Goal: Task Accomplishment & Management: Complete application form

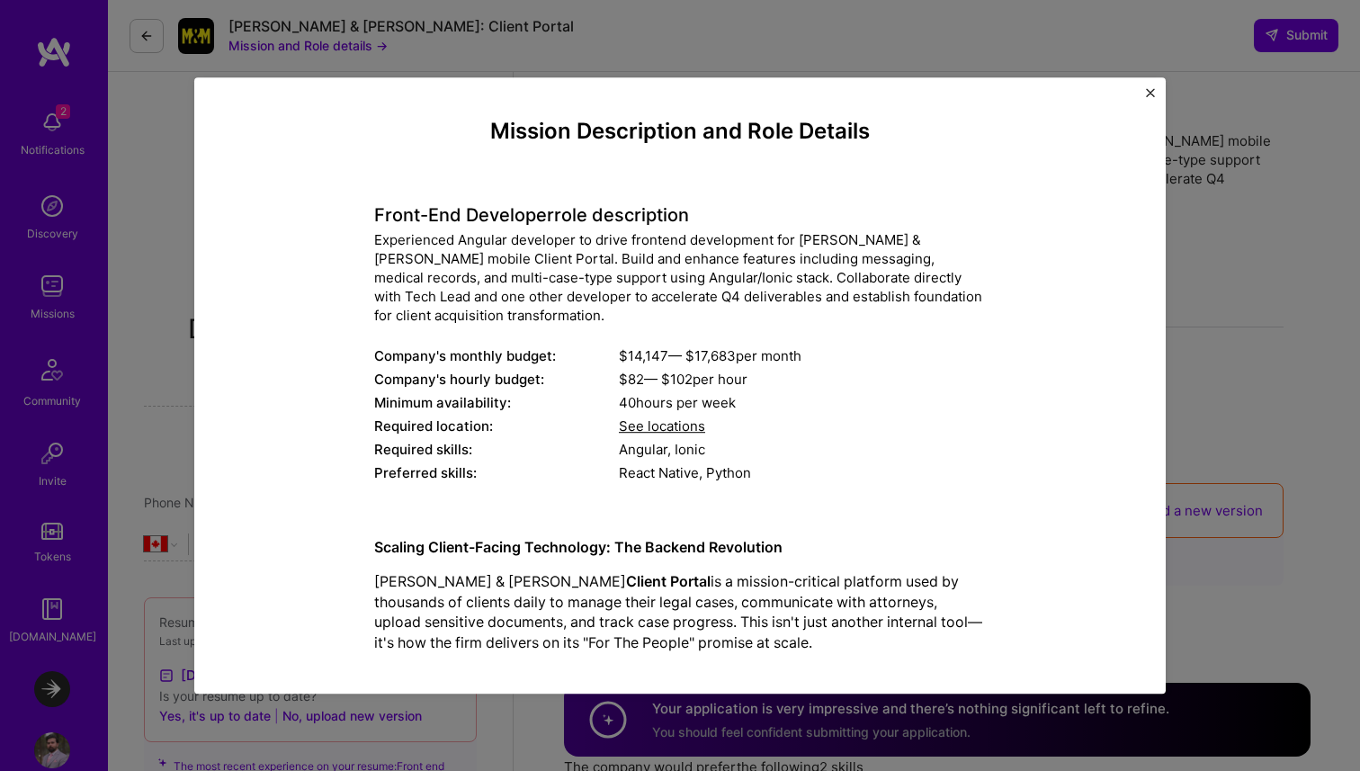
select select "CA"
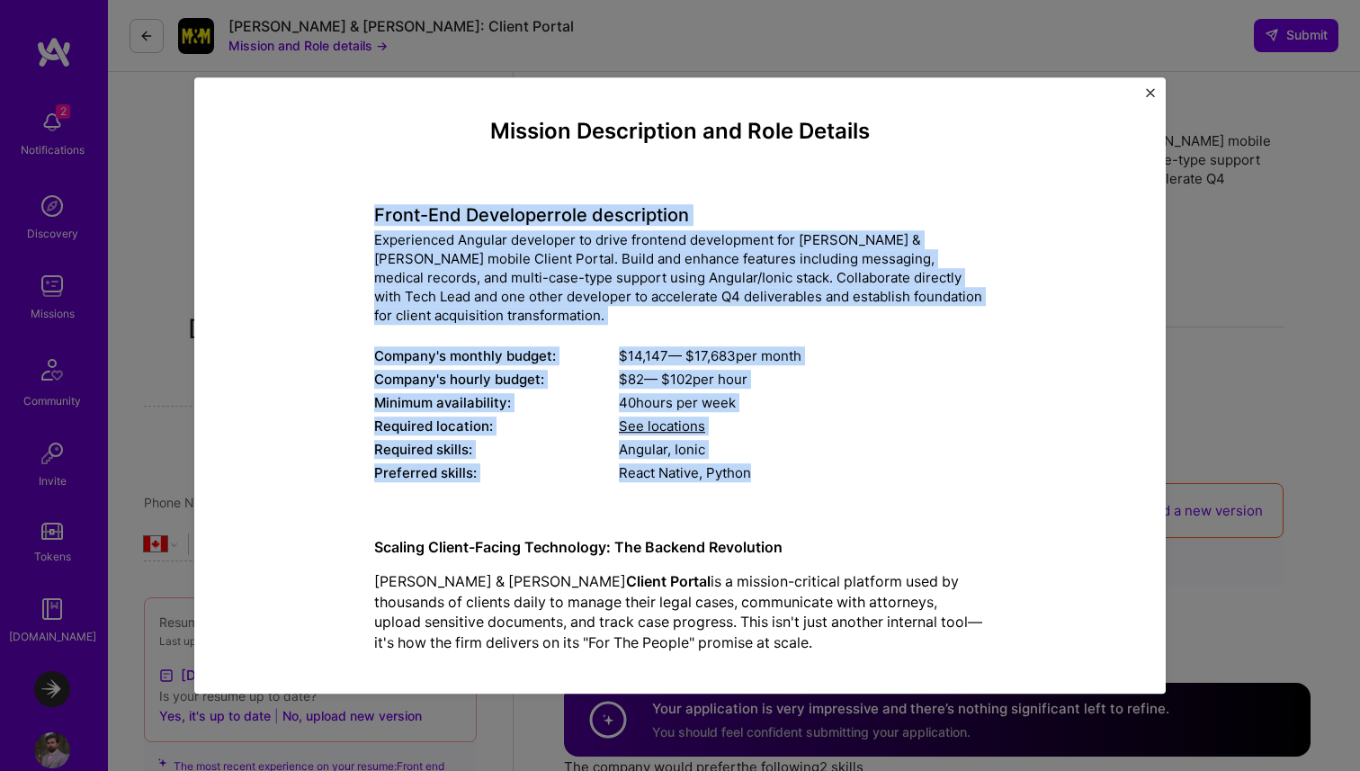
click at [664, 269] on div "Experienced Angular developer to drive frontend development for [PERSON_NAME] &…" at bounding box center [680, 277] width 612 height 94
click at [665, 240] on div "Experienced Angular developer to drive frontend development for [PERSON_NAME] &…" at bounding box center [680, 277] width 612 height 94
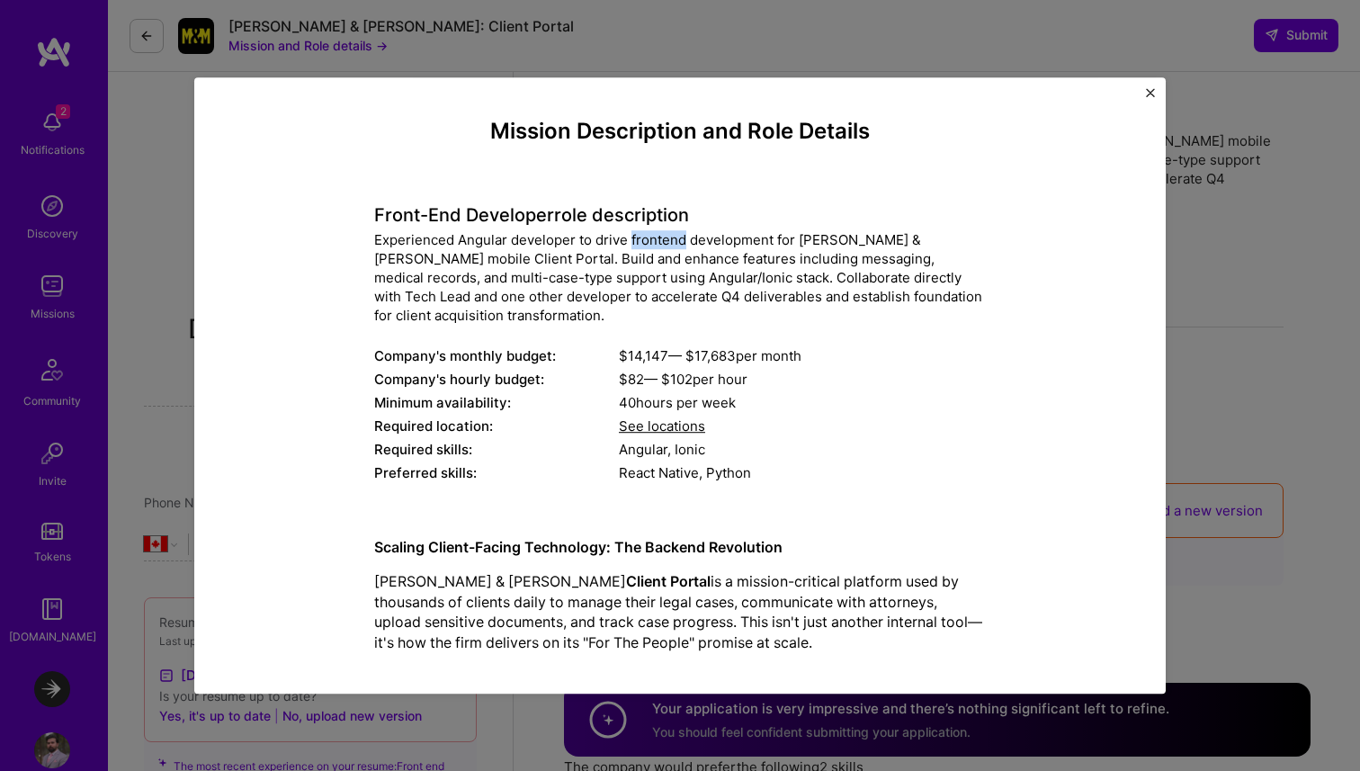
click at [665, 240] on div "Experienced Angular developer to drive frontend development for [PERSON_NAME] &…" at bounding box center [680, 277] width 612 height 94
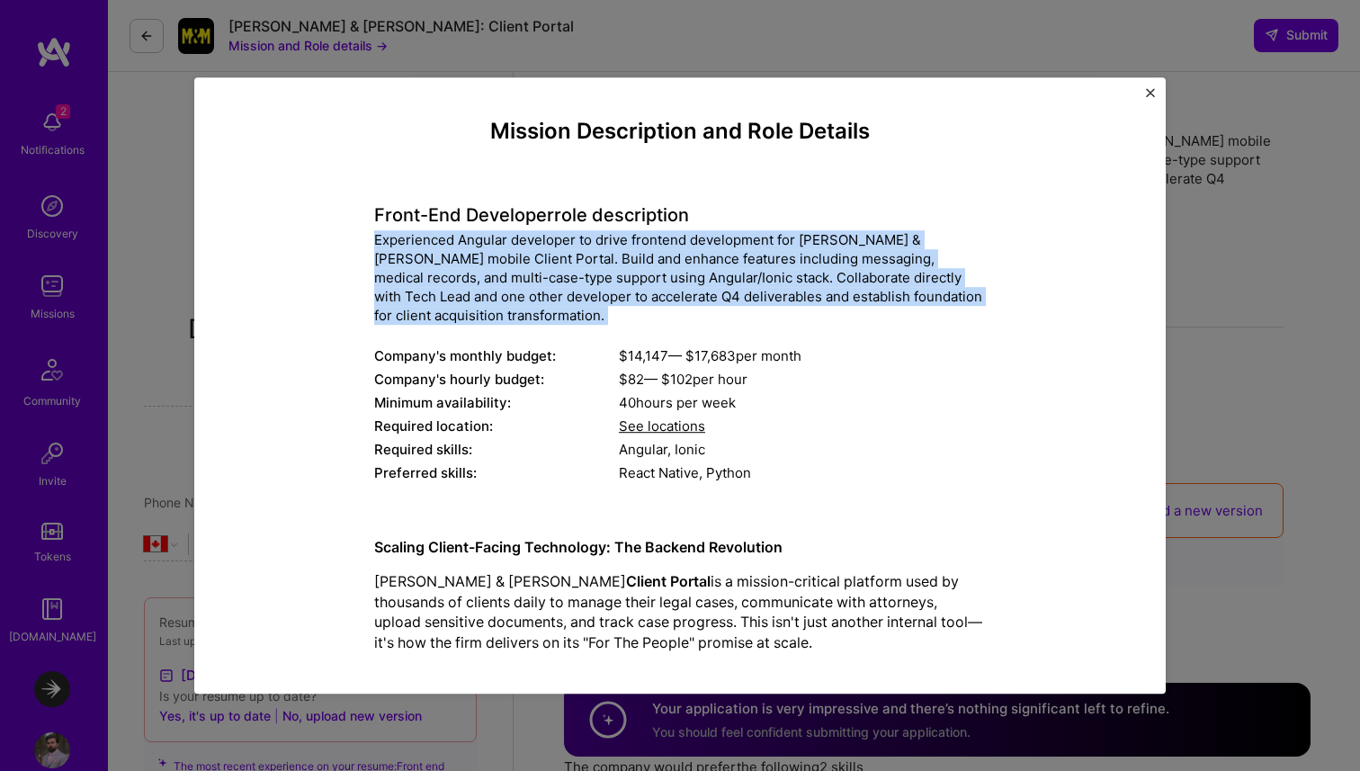
click at [665, 240] on div "Experienced Angular developer to drive frontend development for [PERSON_NAME] &…" at bounding box center [680, 277] width 612 height 94
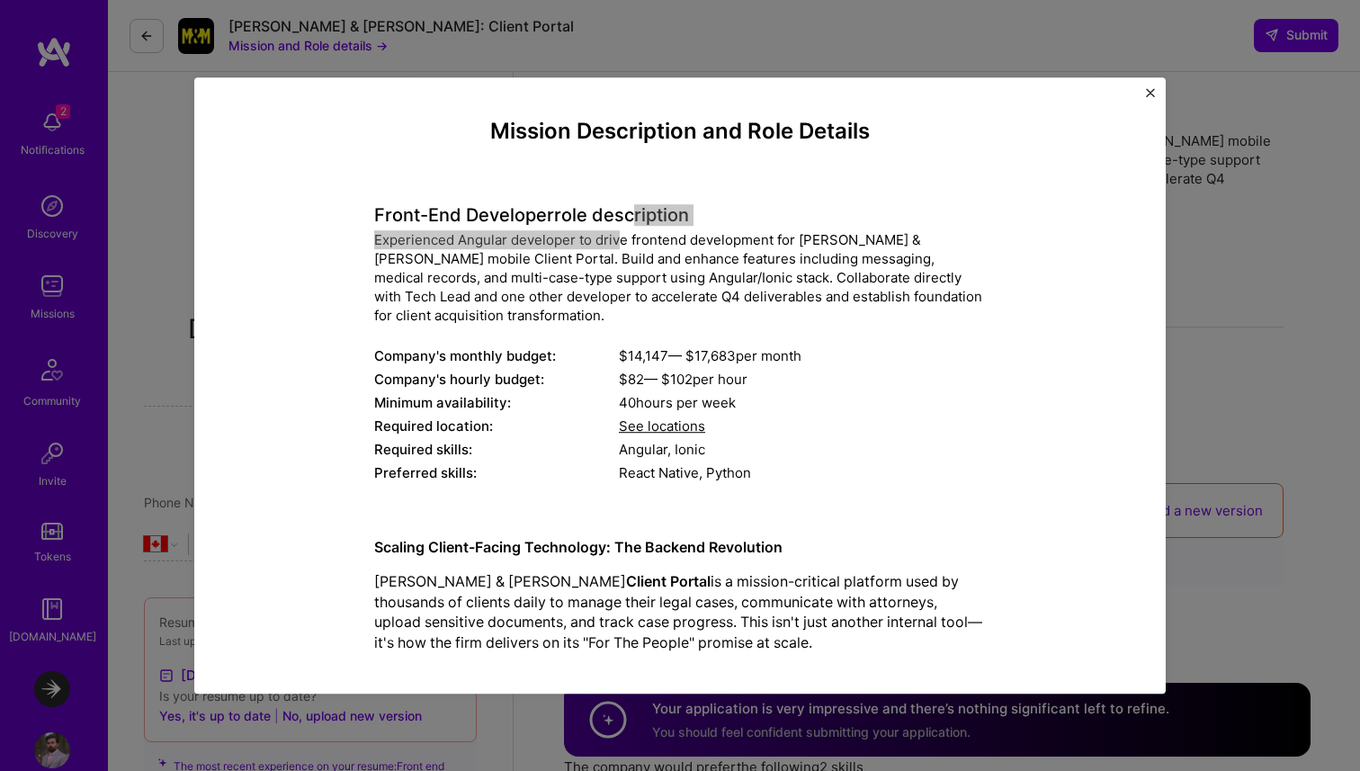
drag, startPoint x: 621, startPoint y: 221, endPoint x: 621, endPoint y: 246, distance: 24.3
click at [621, 246] on div "Front-End Developer role description Experienced Angular developer to drive fro…" at bounding box center [680, 334] width 612 height 307
click at [777, 211] on h4 "Front-End Developer role description" at bounding box center [680, 215] width 612 height 22
click at [1149, 95] on img "Close" at bounding box center [1150, 92] width 9 height 9
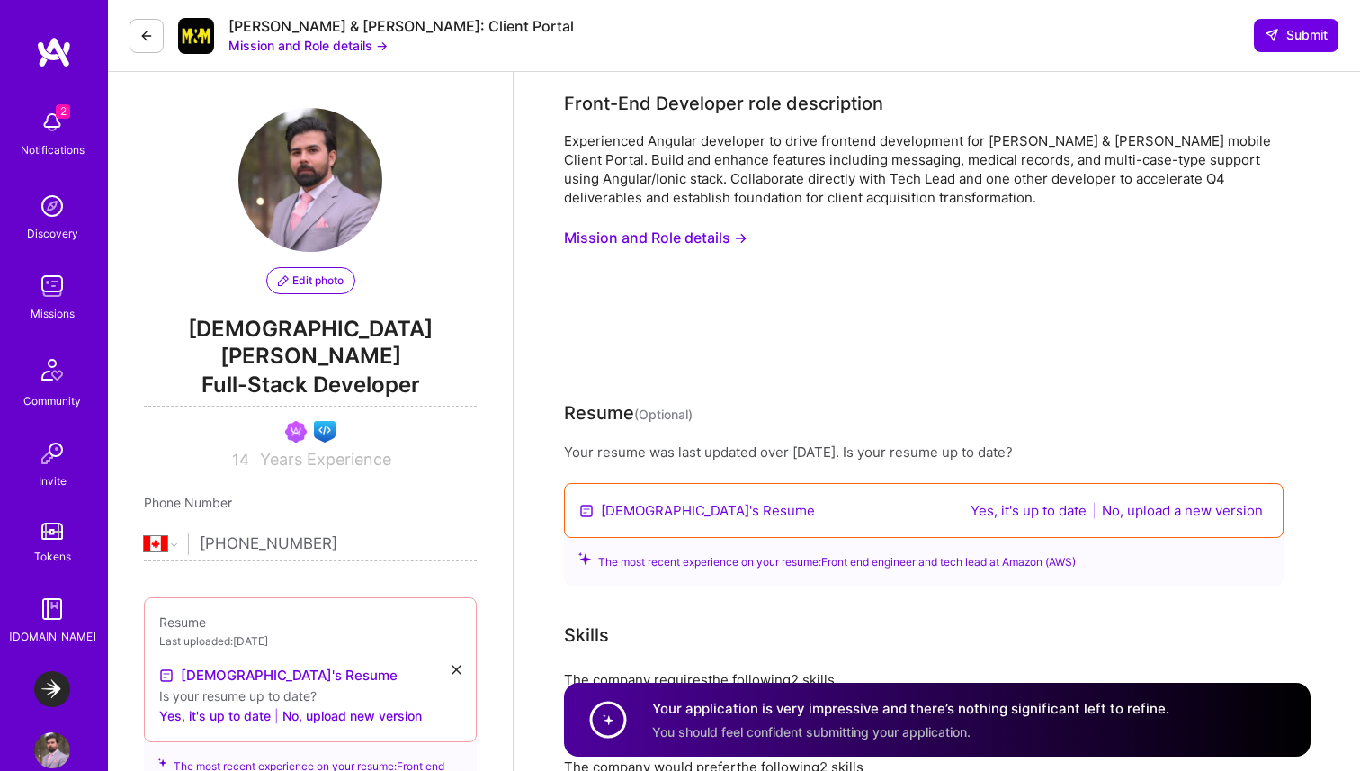
click at [668, 239] on button "Mission and Role details →" at bounding box center [655, 237] width 183 height 33
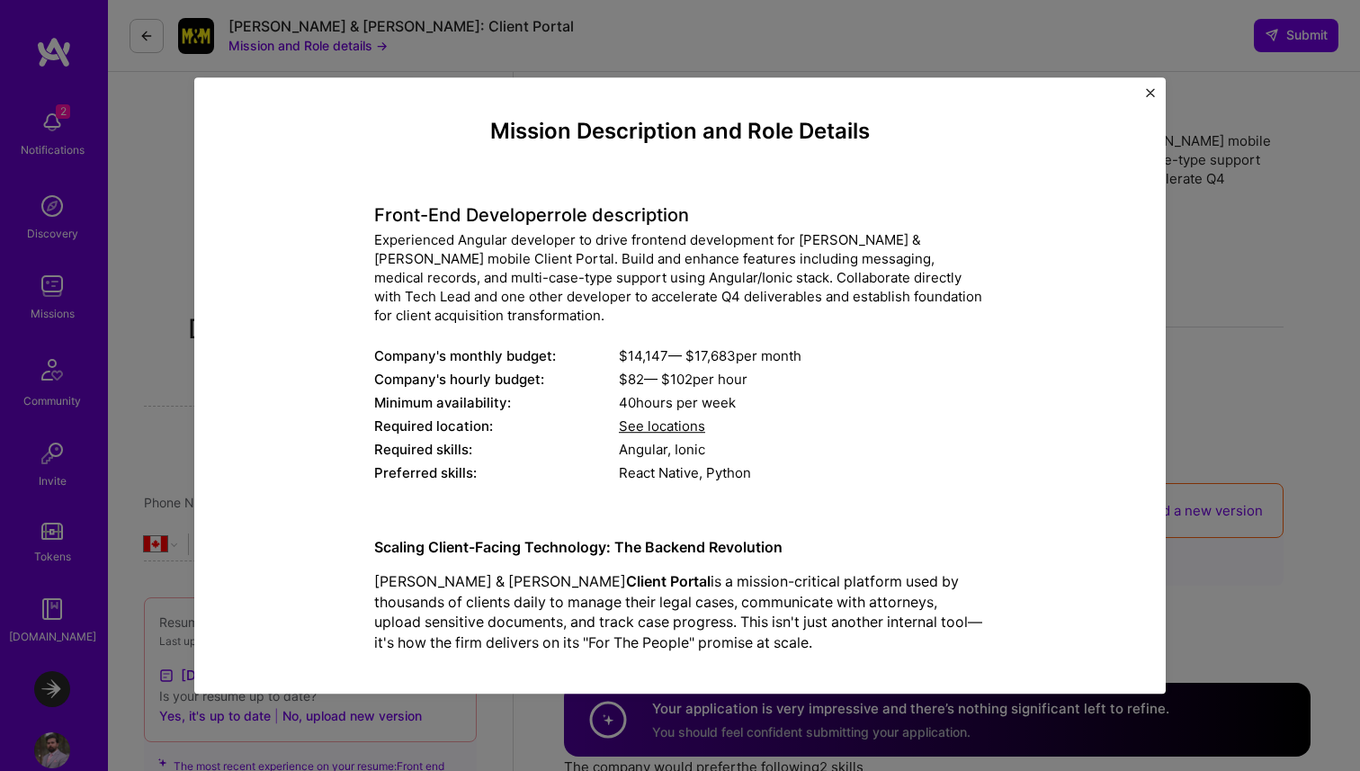
click at [651, 423] on span "See locations" at bounding box center [662, 425] width 86 height 17
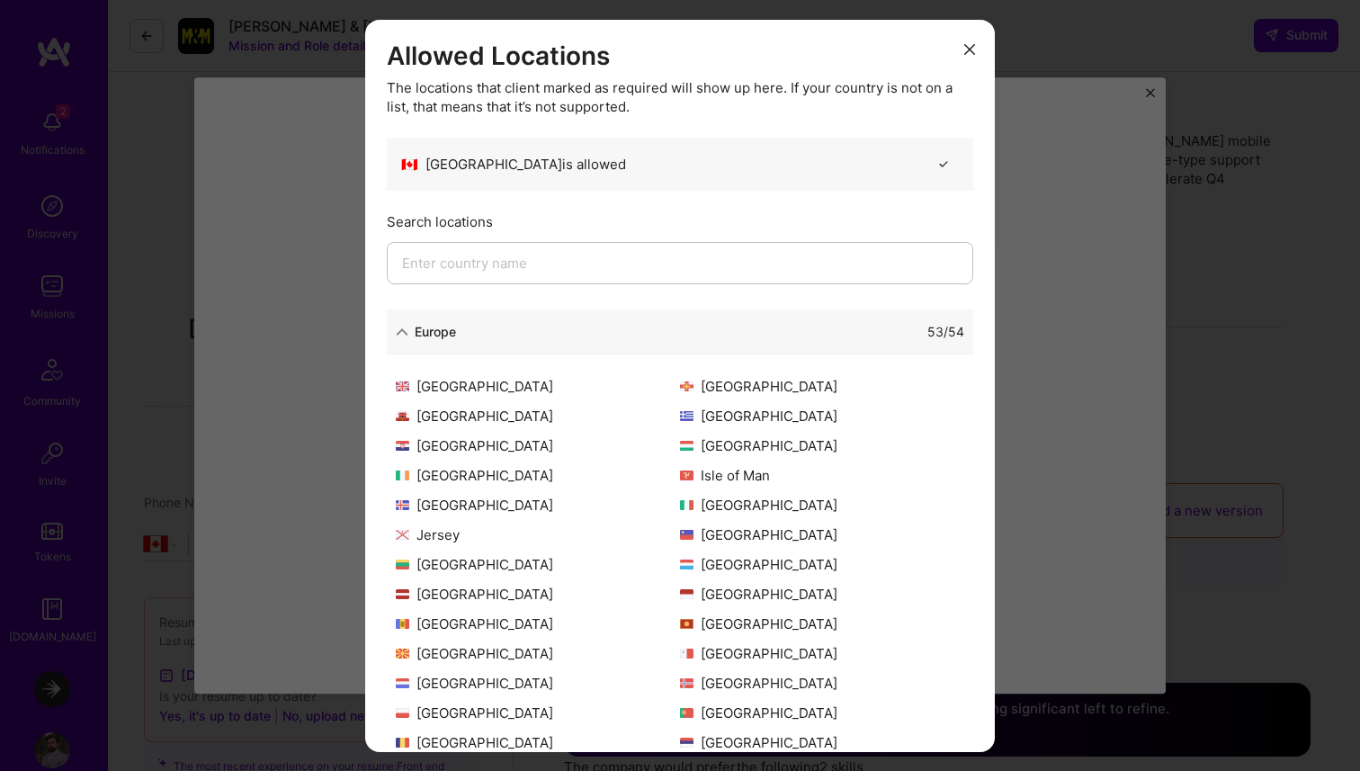
scroll to position [352, 0]
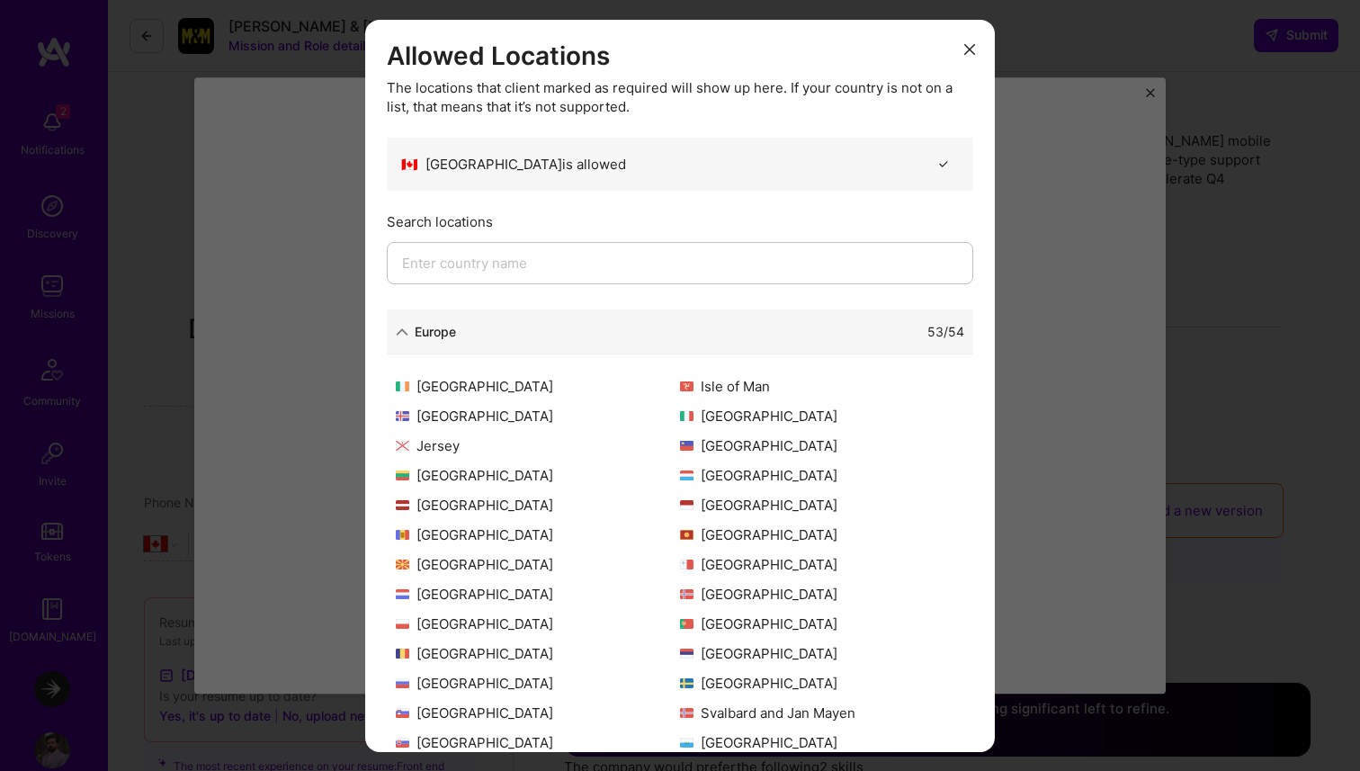
click at [404, 329] on icon "modal" at bounding box center [402, 332] width 13 height 13
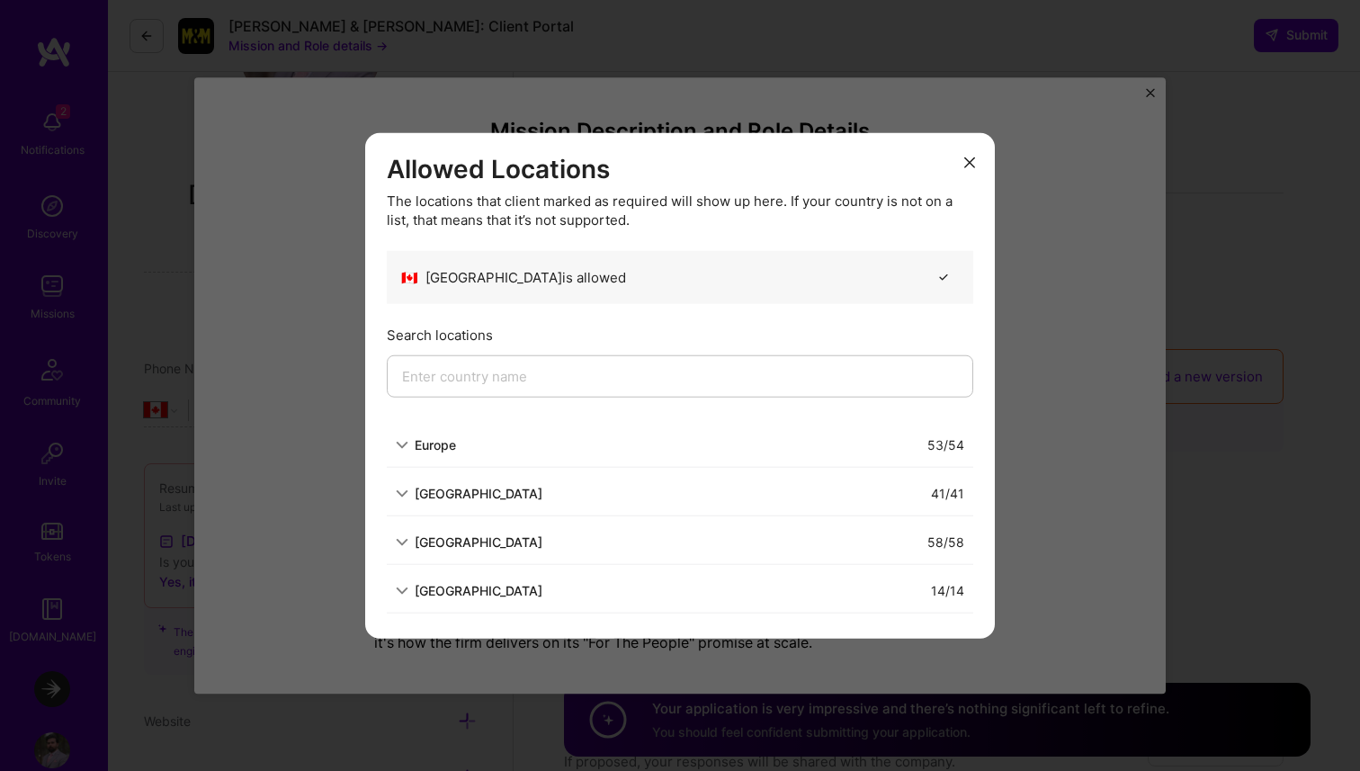
scroll to position [131, 0]
click at [403, 540] on icon "modal" at bounding box center [402, 541] width 13 height 13
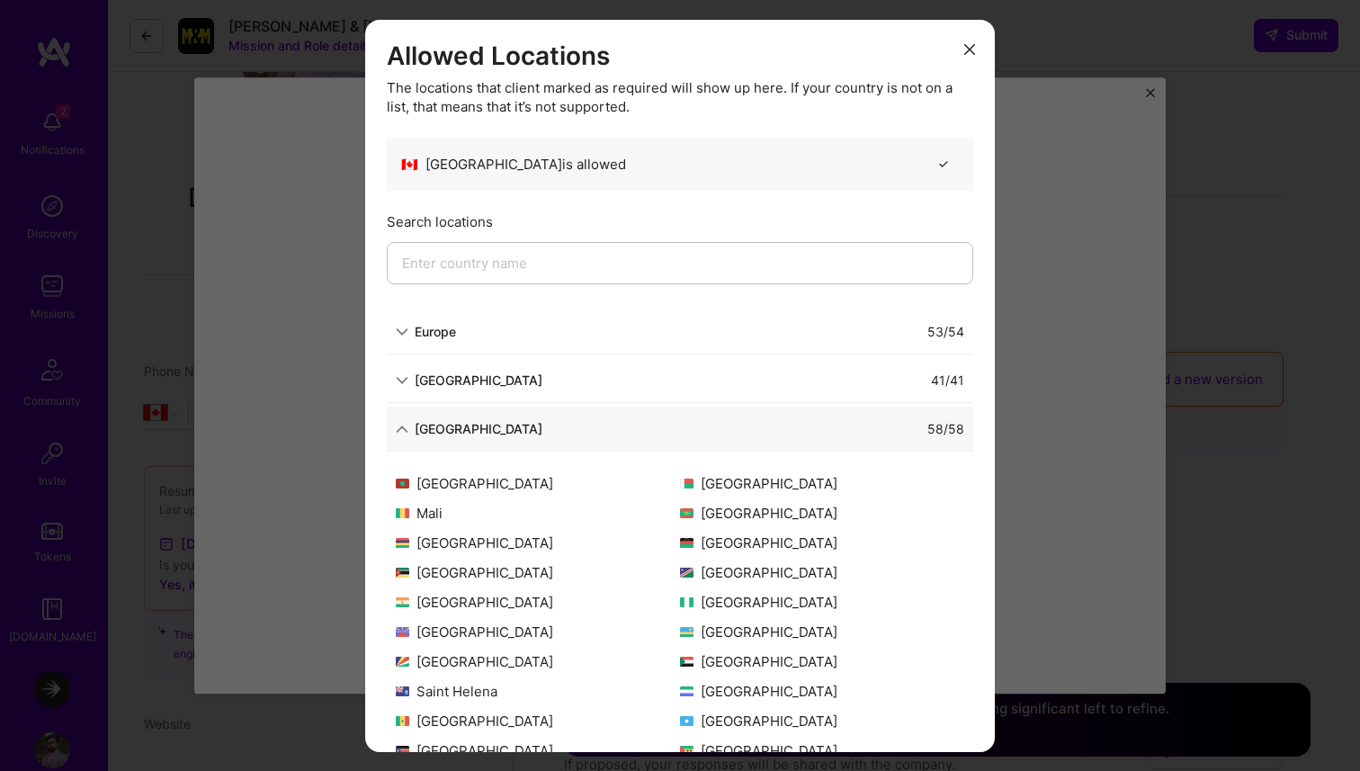
scroll to position [0, 0]
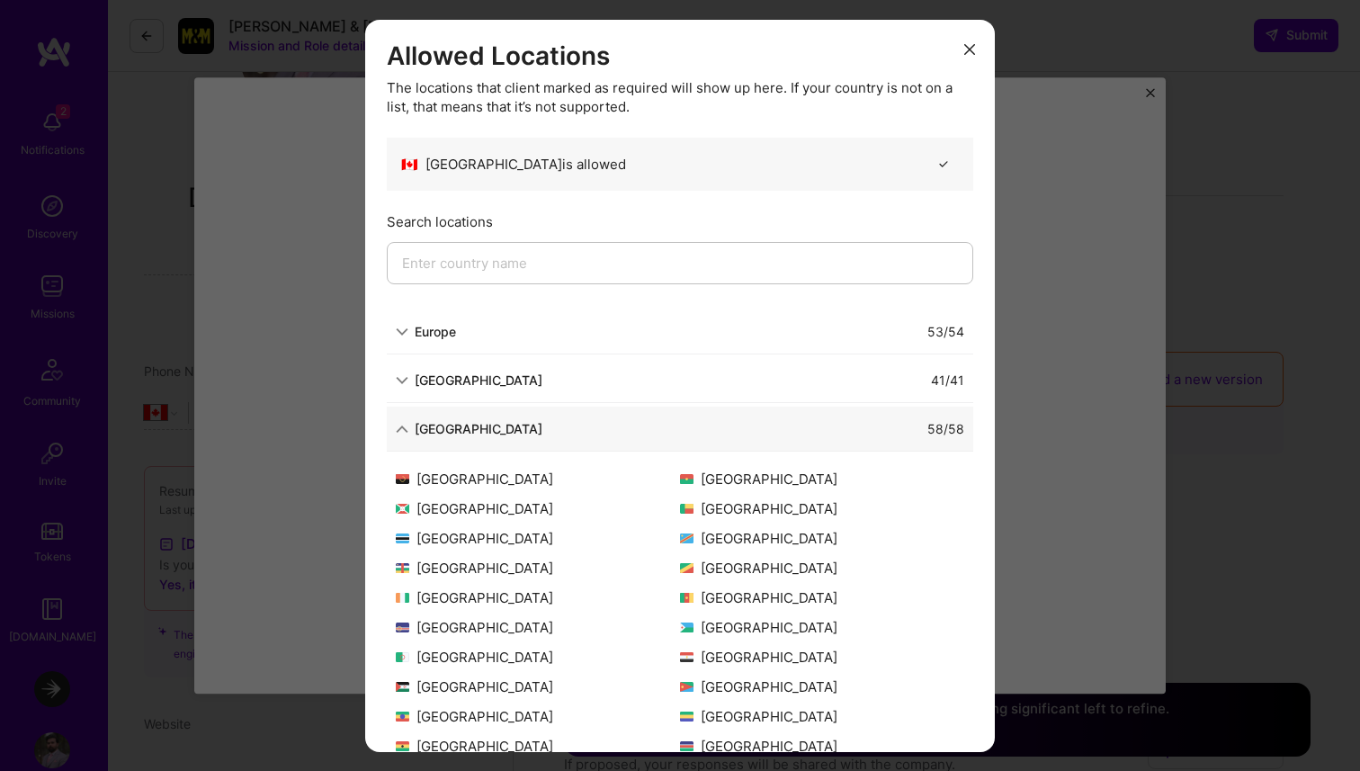
click at [397, 432] on icon "modal" at bounding box center [402, 429] width 13 height 13
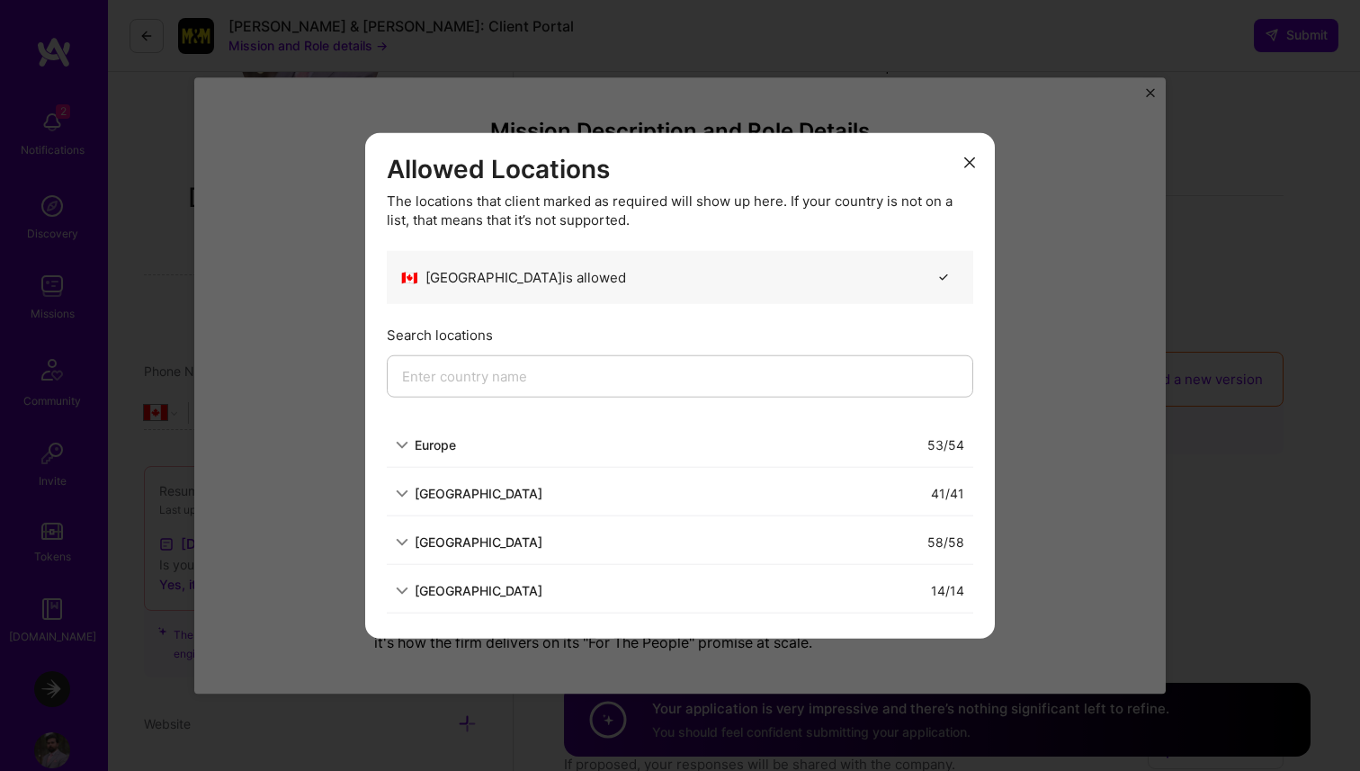
click at [397, 588] on icon "modal" at bounding box center [402, 590] width 13 height 13
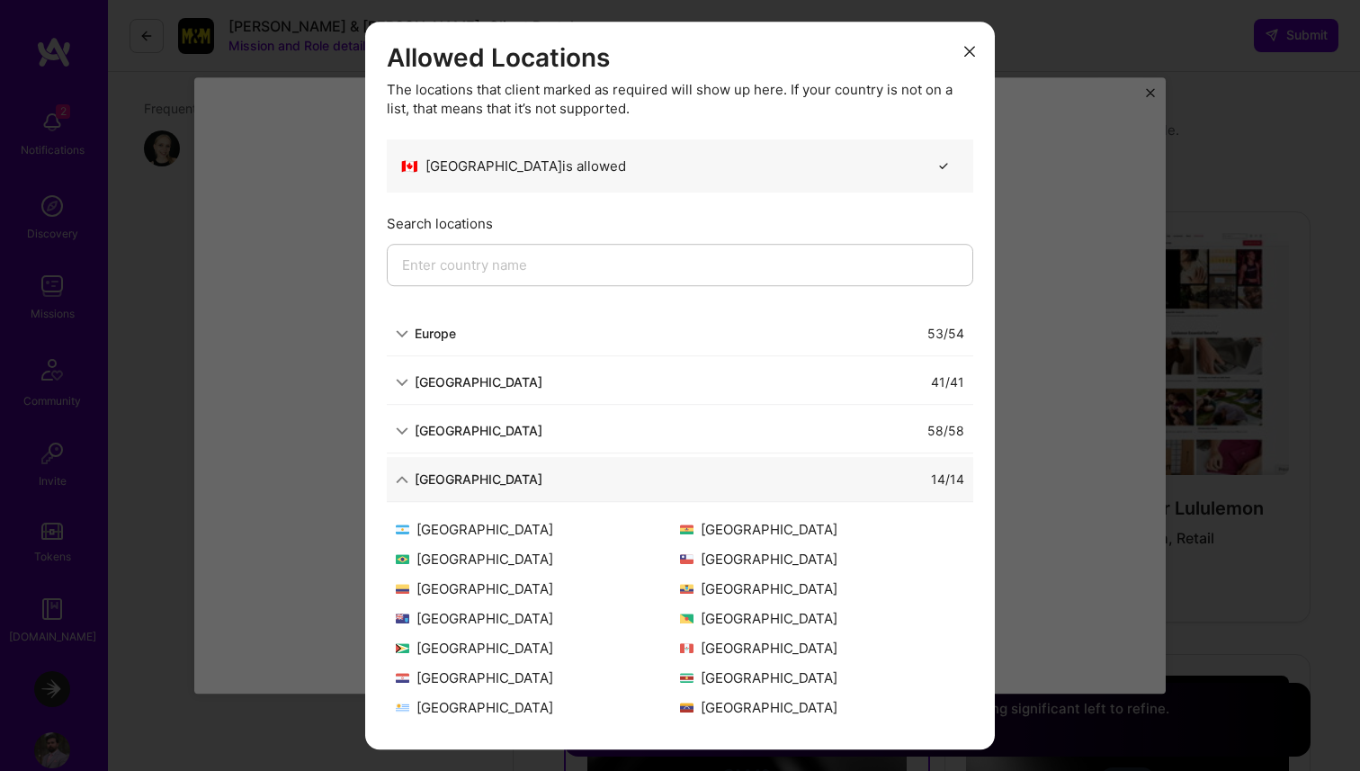
scroll to position [3035, 0]
click at [400, 385] on icon "modal" at bounding box center [402, 382] width 13 height 13
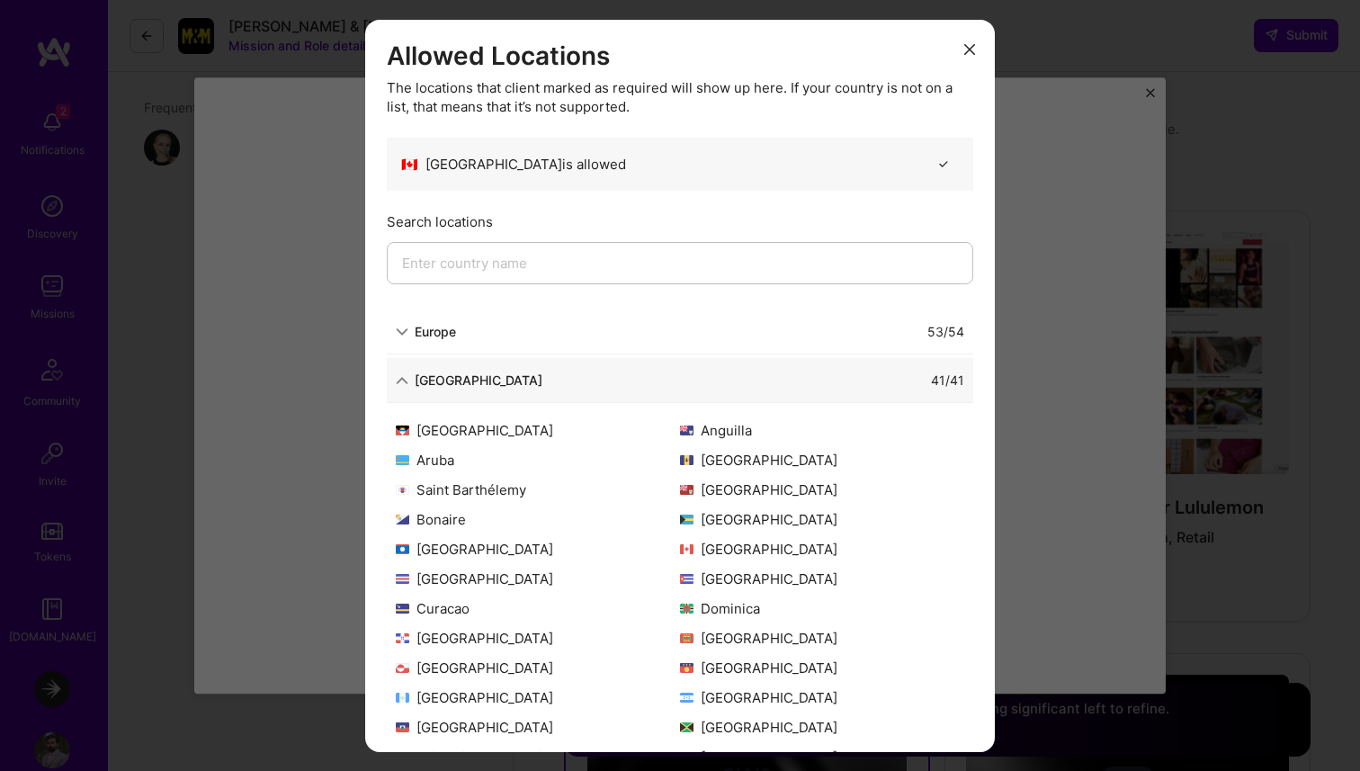
scroll to position [3022, 0]
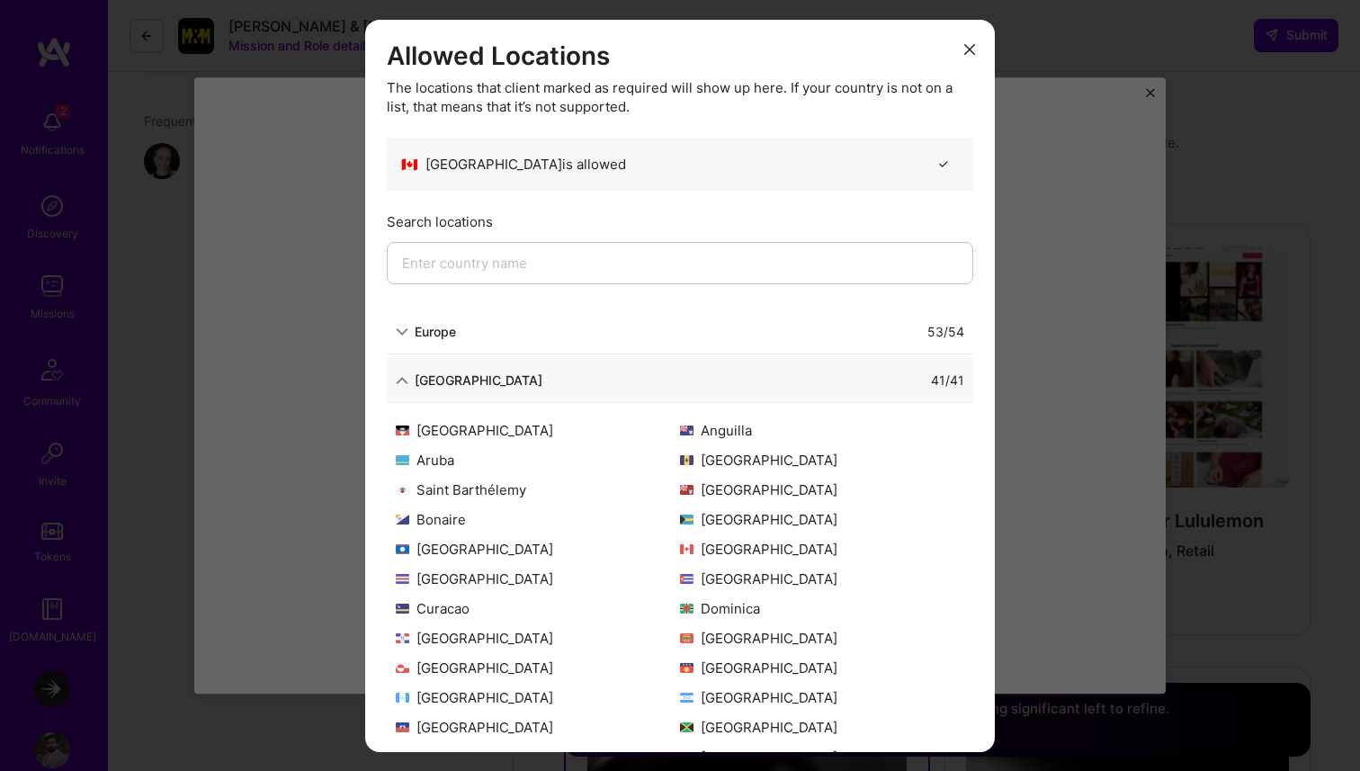
click at [398, 332] on icon "modal" at bounding box center [402, 332] width 13 height 13
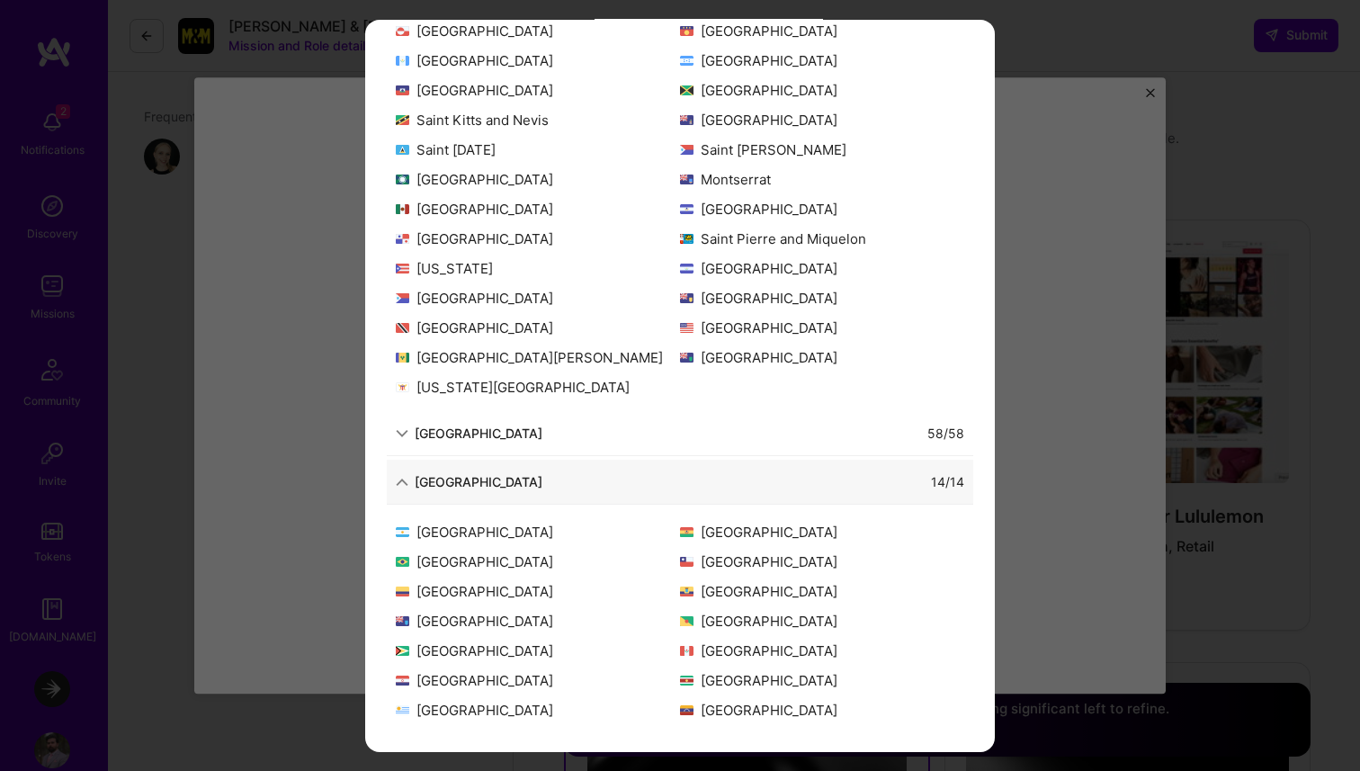
scroll to position [3085, 0]
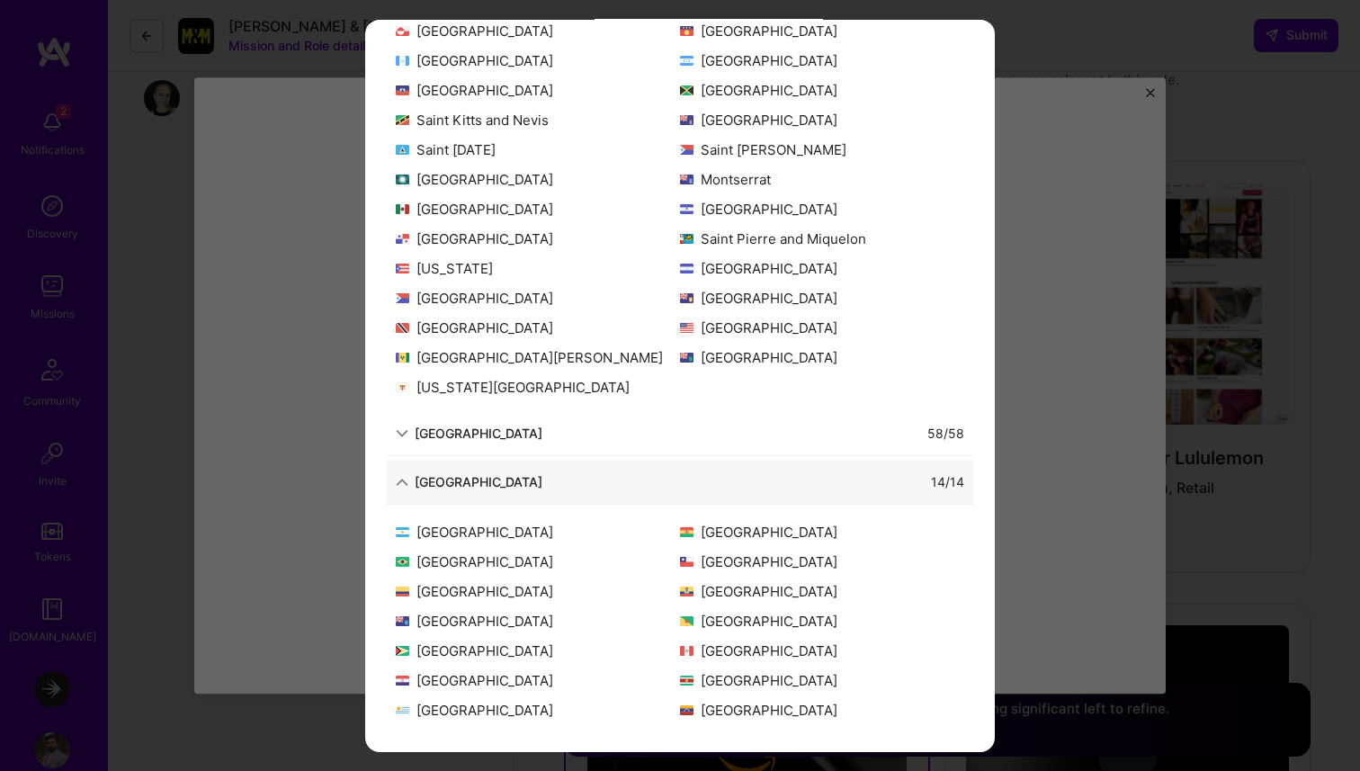
click at [406, 427] on icon "modal" at bounding box center [402, 433] width 13 height 13
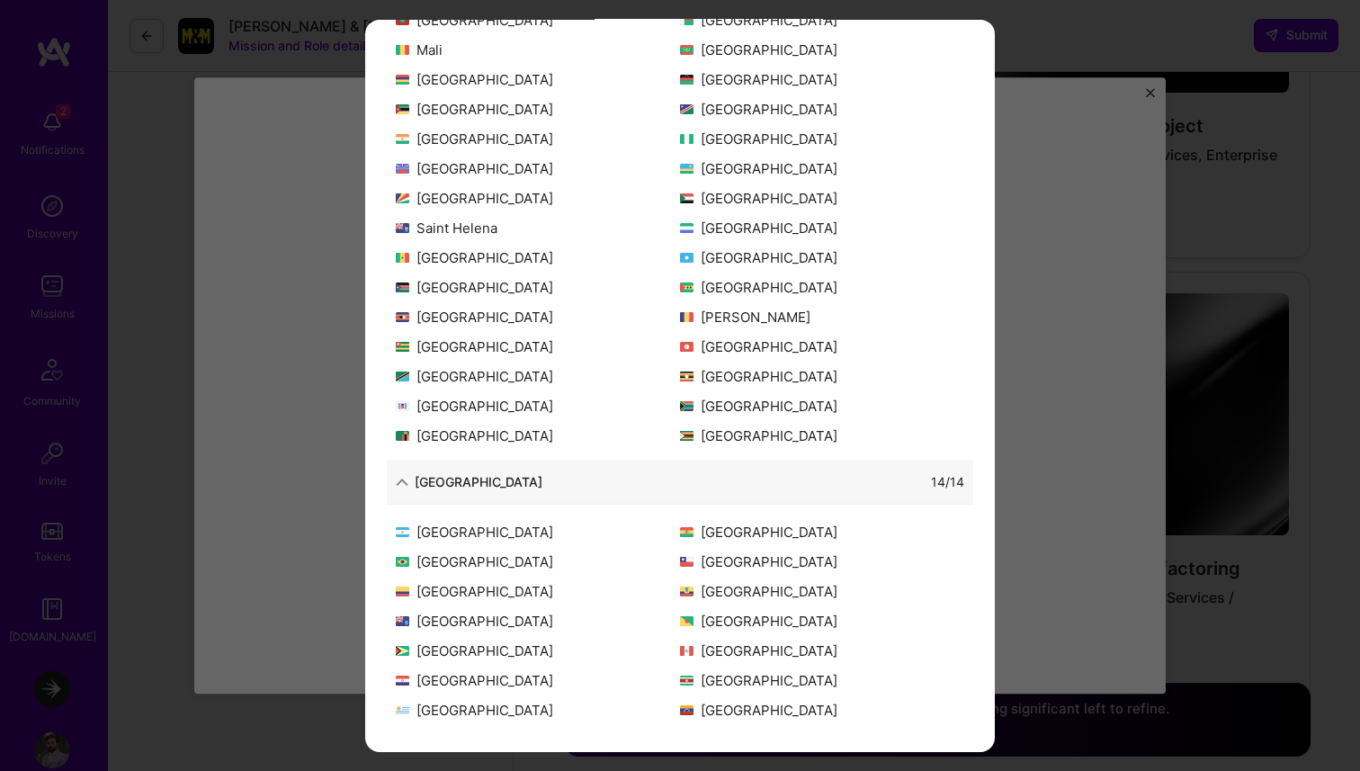
scroll to position [3896, 0]
